Goal: Transaction & Acquisition: Download file/media

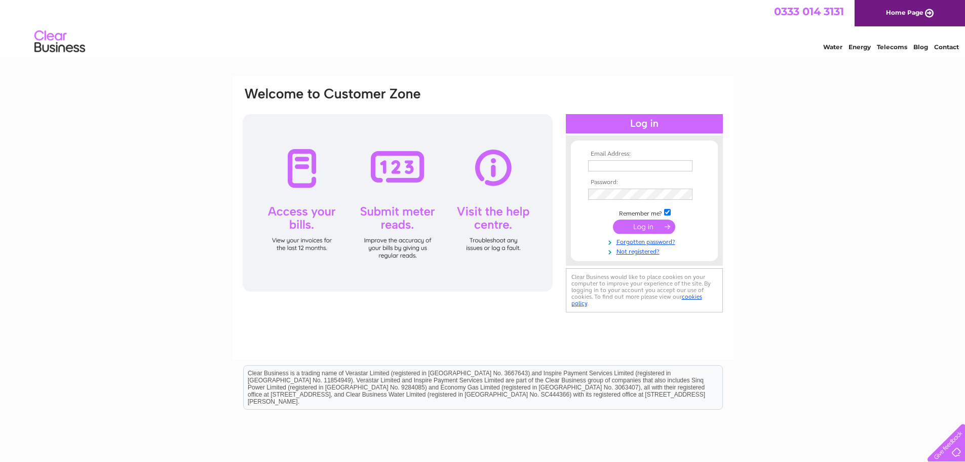
type input "[PERSON_NAME][EMAIL_ADDRESS][DOMAIN_NAME]"
click at [649, 225] on input "submit" at bounding box center [644, 226] width 62 height 14
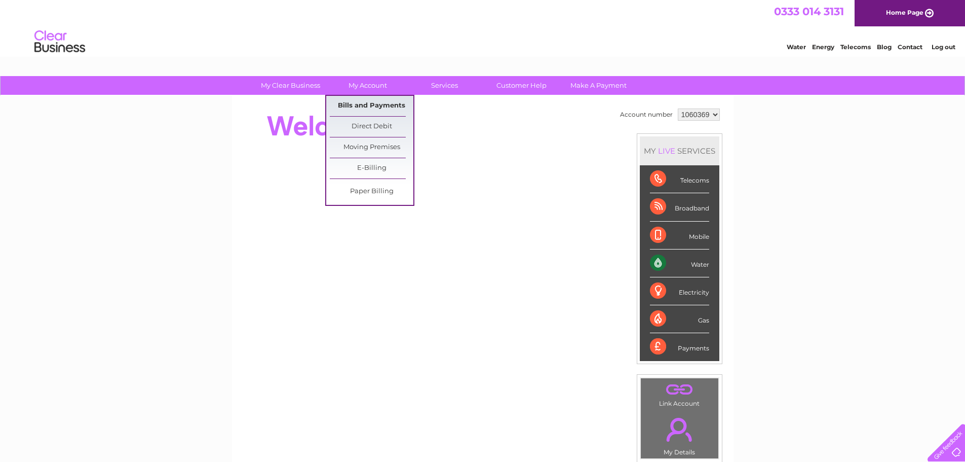
click at [382, 105] on link "Bills and Payments" at bounding box center [372, 106] width 84 height 20
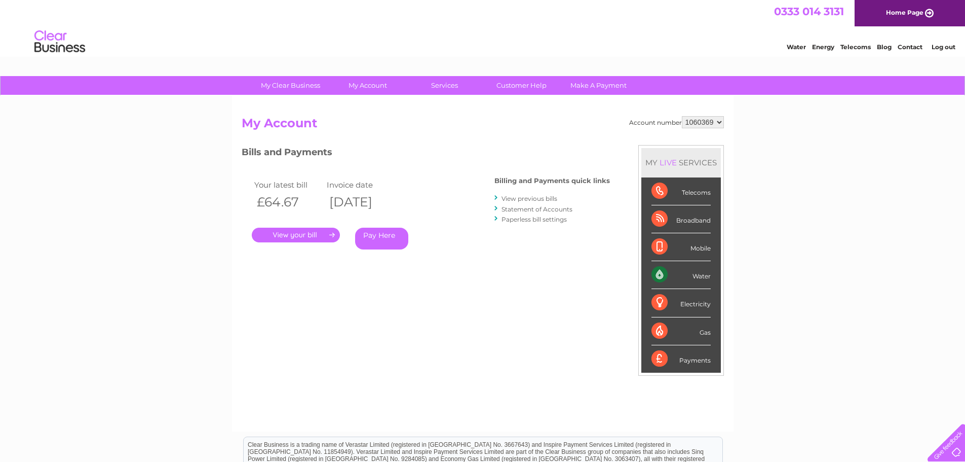
click at [308, 232] on link "." at bounding box center [296, 235] width 88 height 15
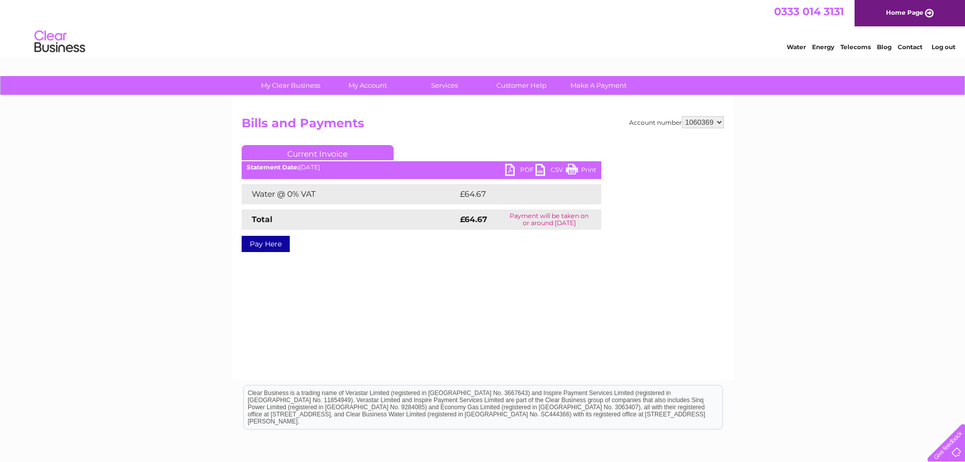
click at [512, 169] on link "PDF" at bounding box center [520, 171] width 30 height 15
